Goal: Browse casually

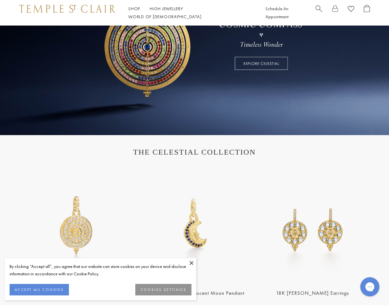
scroll to position [99, 0]
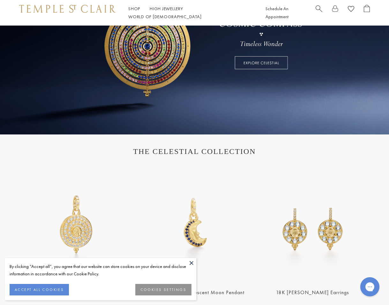
click at [188, 265] on button at bounding box center [192, 263] width 10 height 10
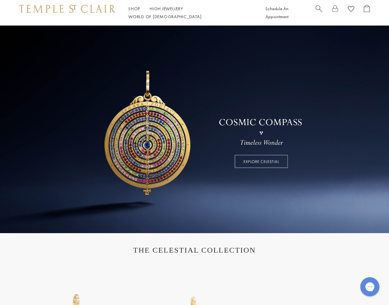
scroll to position [0, 0]
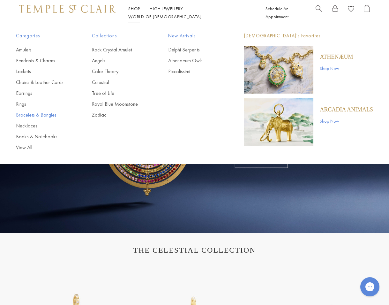
click at [27, 116] on link "Bracelets & Bangles" at bounding box center [41, 115] width 50 height 7
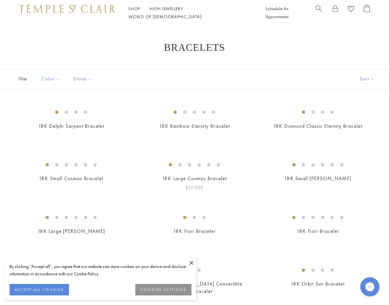
click at [193, 265] on button at bounding box center [192, 263] width 10 height 10
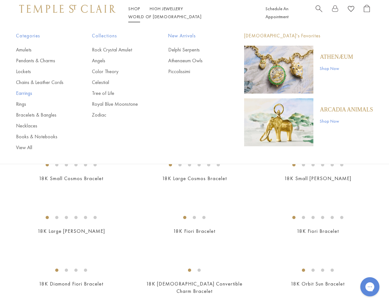
scroll to position [0, 0]
click at [26, 93] on link "Earrings" at bounding box center [41, 93] width 50 height 7
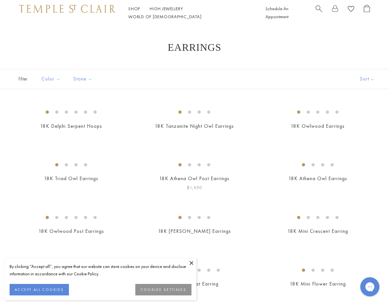
drag, startPoint x: 189, startPoint y: 260, endPoint x: 209, endPoint y: 264, distance: 20.1
click at [189, 260] on button at bounding box center [192, 263] width 10 height 10
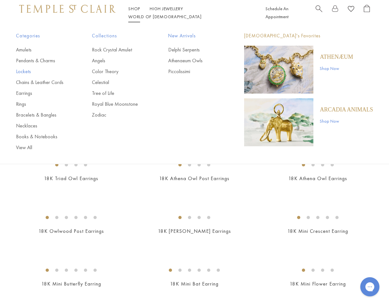
click at [28, 71] on link "Lockets" at bounding box center [41, 71] width 50 height 7
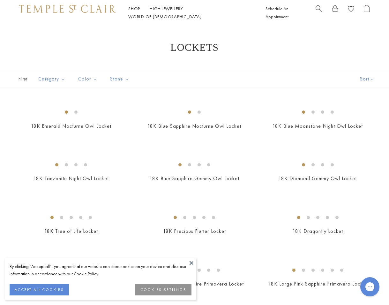
drag, startPoint x: 191, startPoint y: 262, endPoint x: 252, endPoint y: 264, distance: 60.7
click at [192, 262] on button at bounding box center [192, 263] width 10 height 10
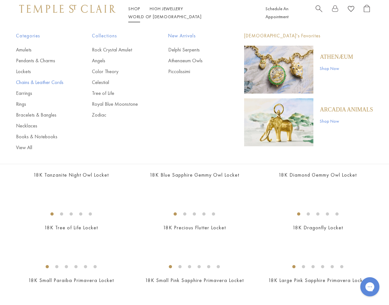
scroll to position [0, 0]
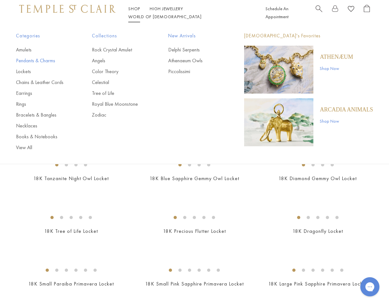
click at [30, 60] on link "Pendants & Charms" at bounding box center [41, 60] width 50 height 7
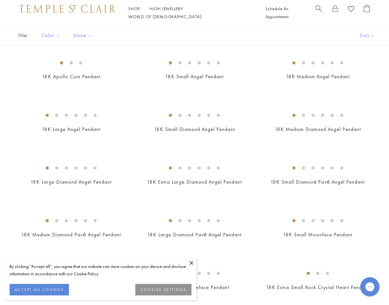
scroll to position [261, 0]
drag, startPoint x: 189, startPoint y: 262, endPoint x: 195, endPoint y: 262, distance: 5.4
click at [189, 262] on button at bounding box center [192, 263] width 10 height 10
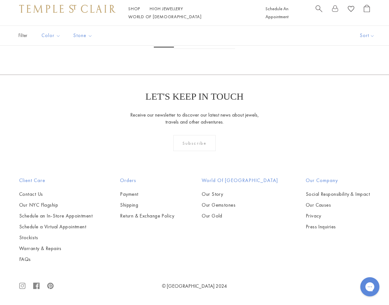
scroll to position [1683, 0]
click at [88, 12] on img at bounding box center [67, 9] width 96 height 8
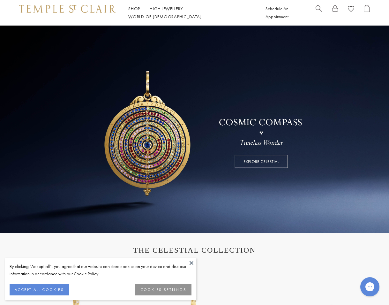
click at [193, 266] on button at bounding box center [192, 263] width 10 height 10
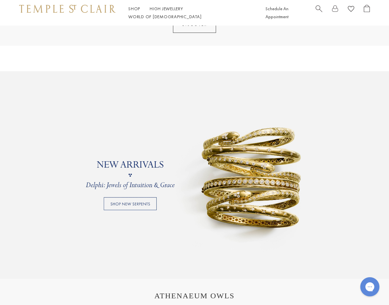
scroll to position [395, 0]
click at [278, 195] on link at bounding box center [194, 175] width 389 height 208
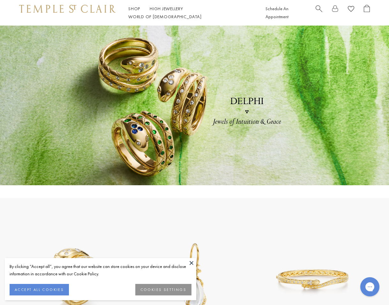
click at [192, 263] on button at bounding box center [192, 263] width 10 height 10
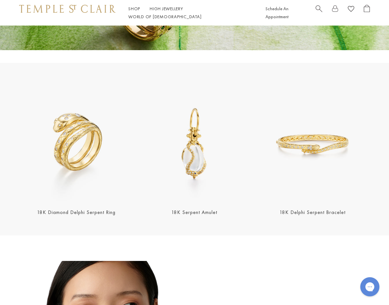
scroll to position [137, 0]
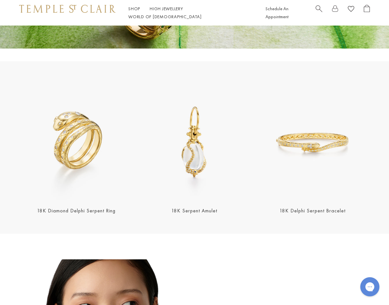
click at [323, 152] on img at bounding box center [313, 142] width 114 height 114
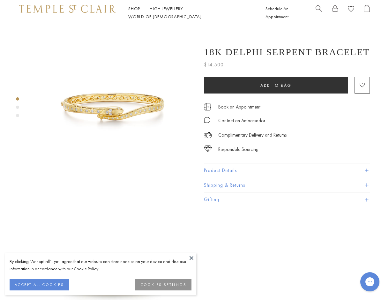
scroll to position [0, 1]
click at [19, 106] on div "Product gallery navigation" at bounding box center [17, 107] width 3 height 3
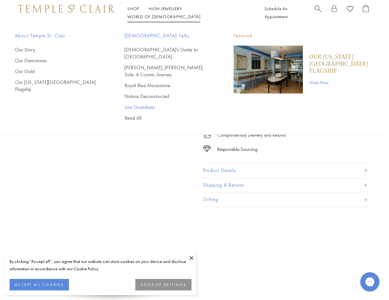
click at [136, 104] on link "Lion Guardians" at bounding box center [167, 107] width 84 height 7
